Goal: Book appointment/travel/reservation

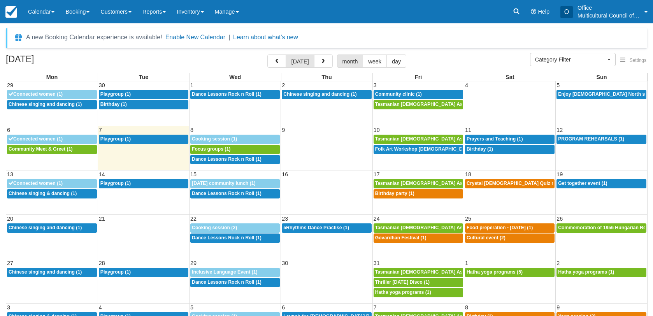
select select
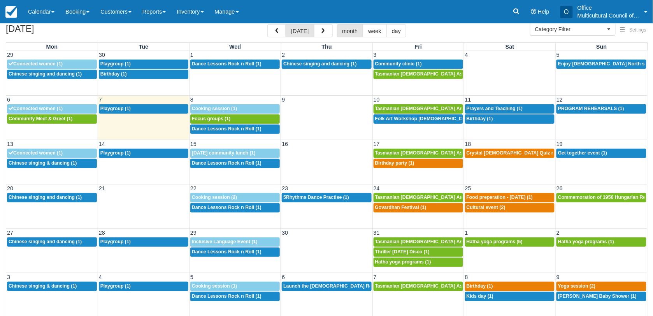
scroll to position [34, 0]
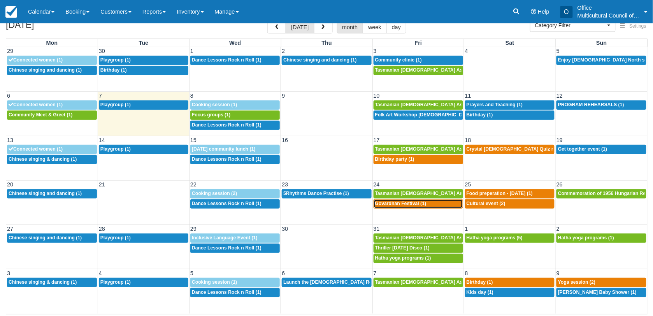
drag, startPoint x: 407, startPoint y: 203, endPoint x: 396, endPoint y: 205, distance: 10.7
click at [396, 205] on span "Govardhan Festival (1)" at bounding box center [400, 203] width 51 height 5
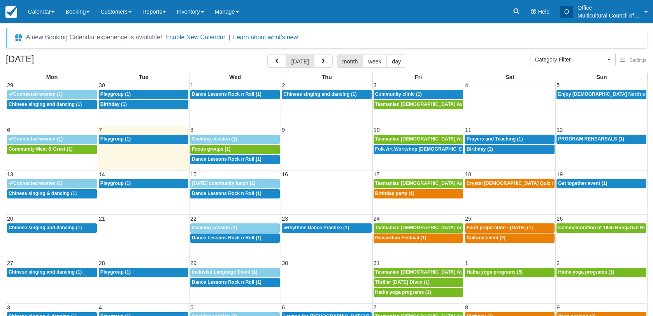
select select
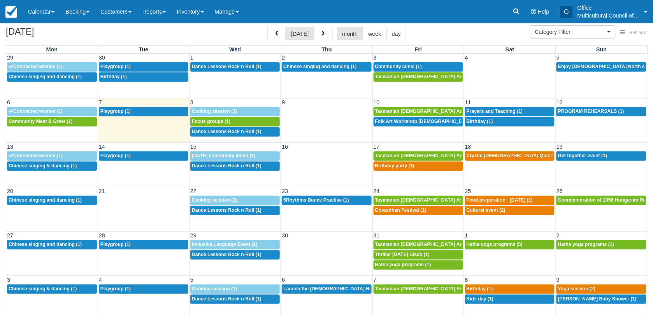
scroll to position [34, 0]
